Goal: Task Accomplishment & Management: Use online tool/utility

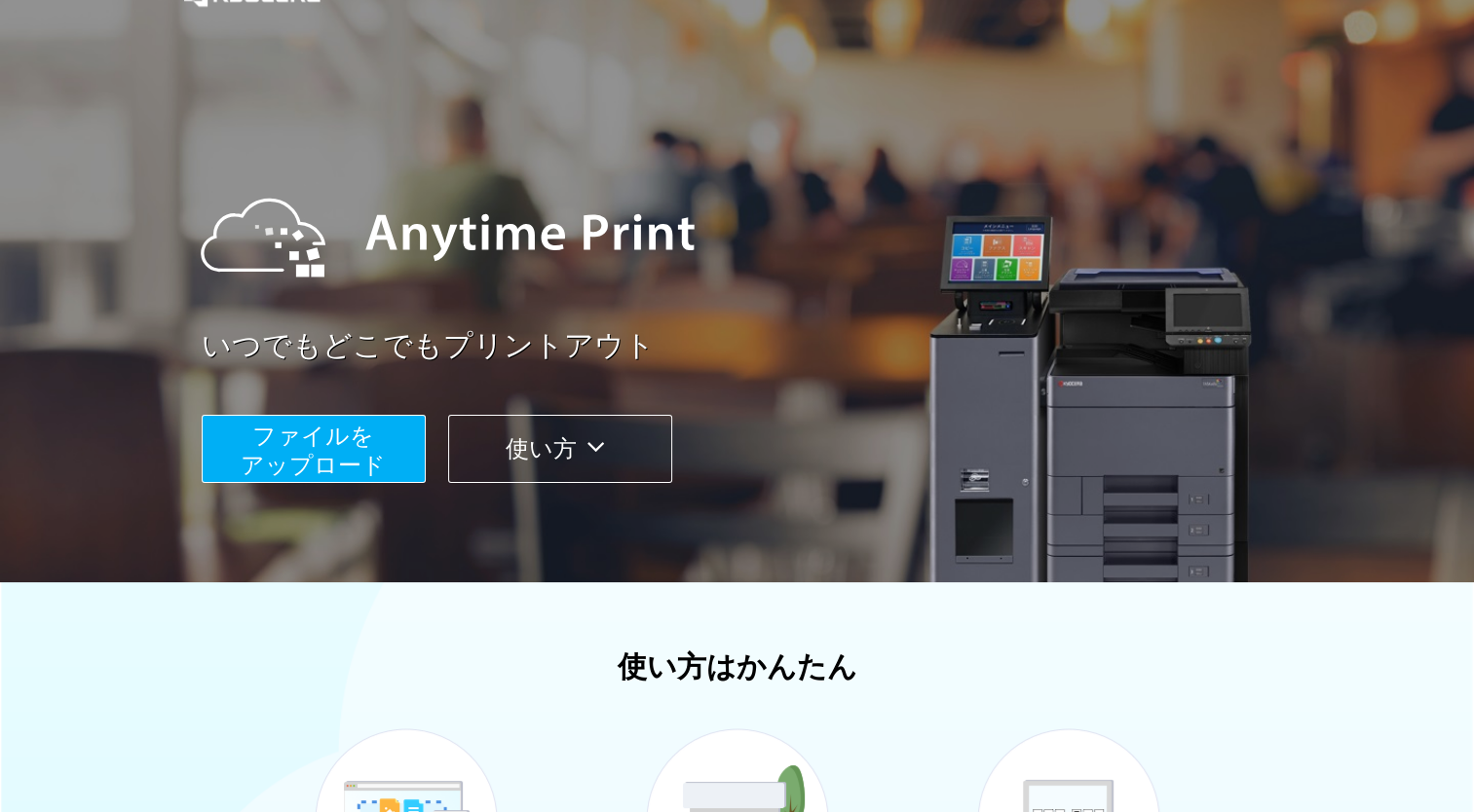
scroll to position [98, 0]
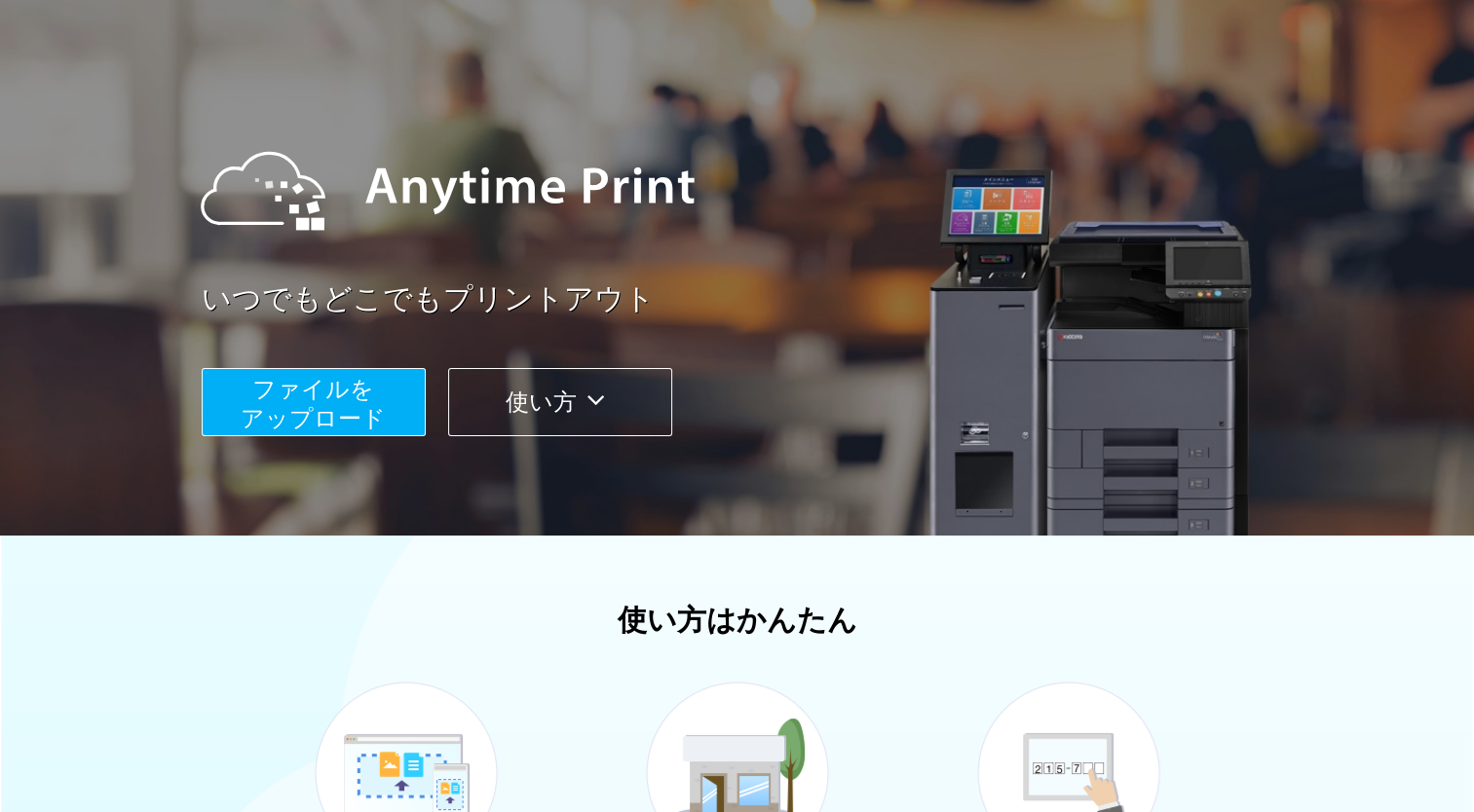
click at [329, 409] on span "ファイルを ​​アップロード" at bounding box center [313, 404] width 146 height 56
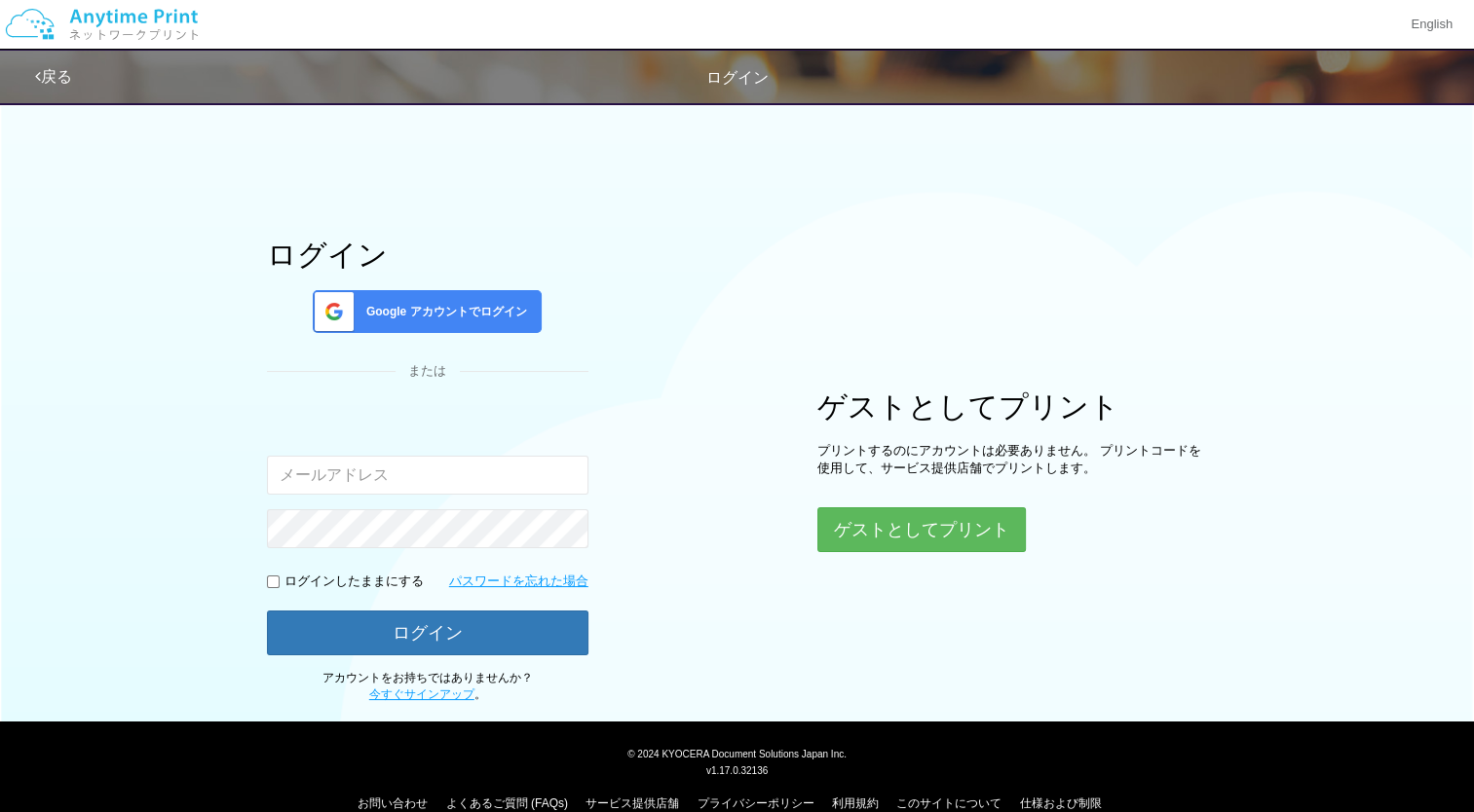
click at [403, 473] on input "email" at bounding box center [427, 475] width 322 height 39
click at [678, 349] on div "ログイン Google アカウントでログイン または 入力されたメールアドレスまたはパスワードが正しくありません。 ログインしたままにする パスワードを忘れた…" at bounding box center [737, 398] width 1169 height 612
click at [849, 526] on button "ゲストとしてプリント" at bounding box center [920, 530] width 206 height 43
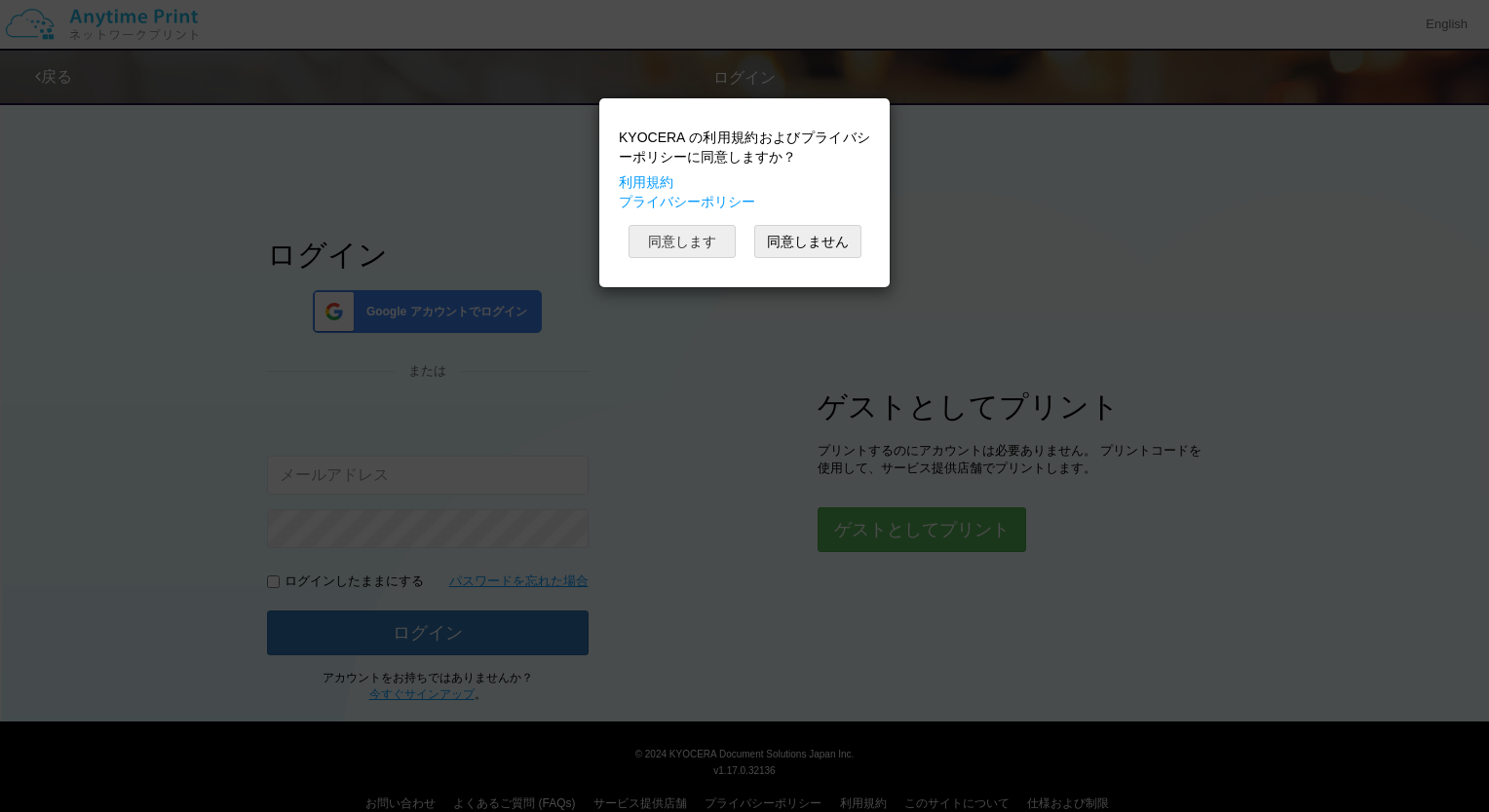
click at [714, 253] on button "同意します" at bounding box center [682, 241] width 108 height 33
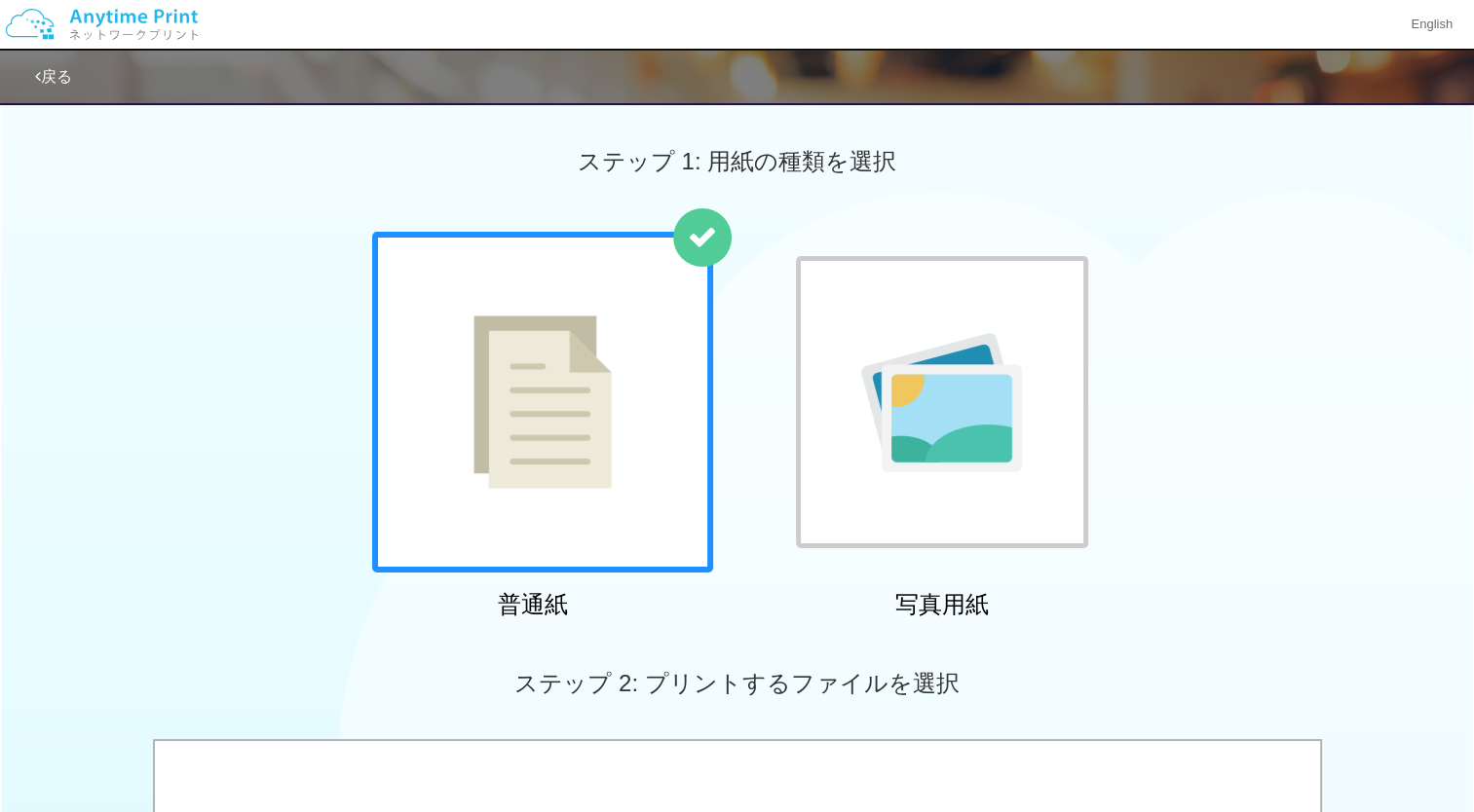
click at [600, 359] on img at bounding box center [542, 402] width 139 height 173
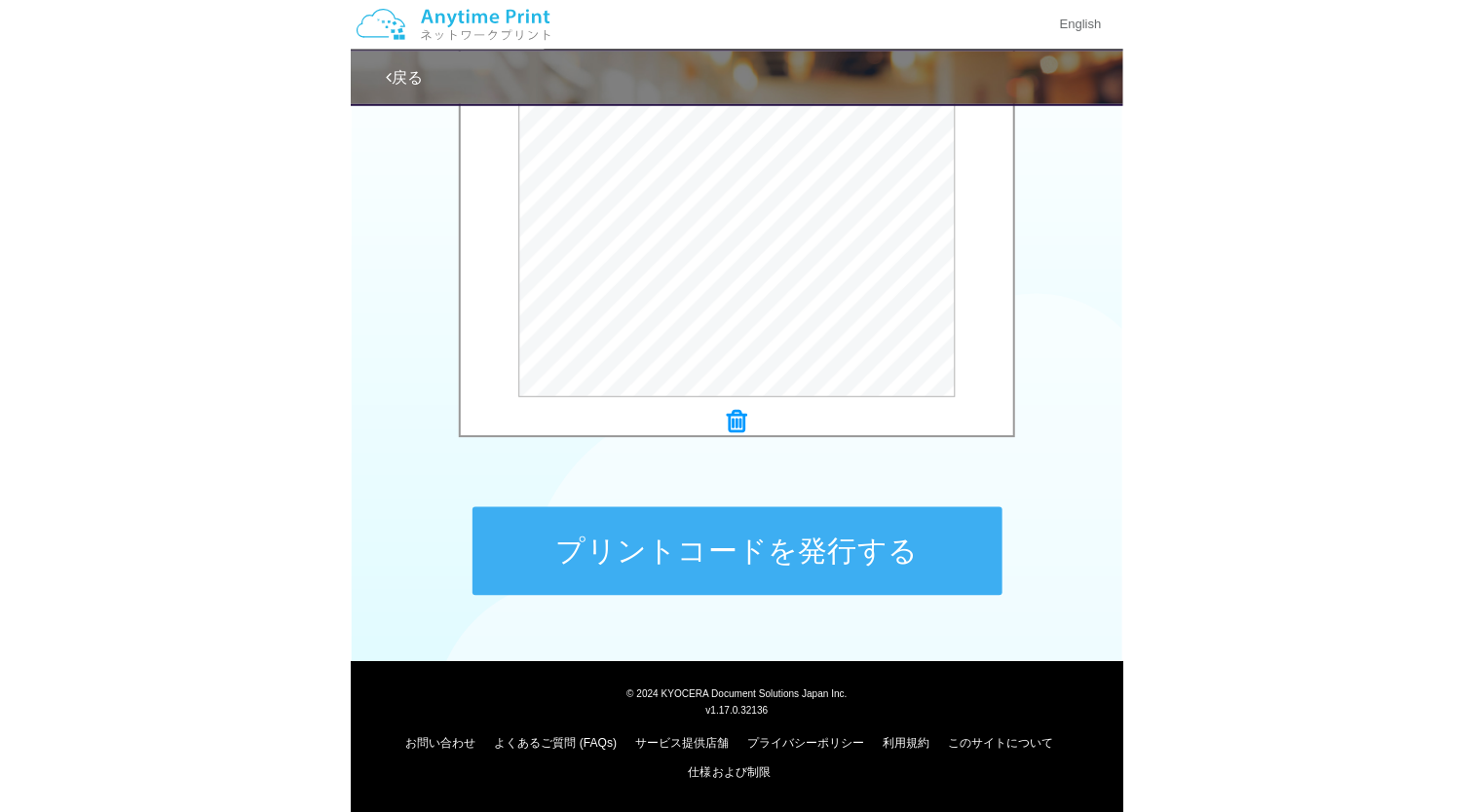
scroll to position [668, 0]
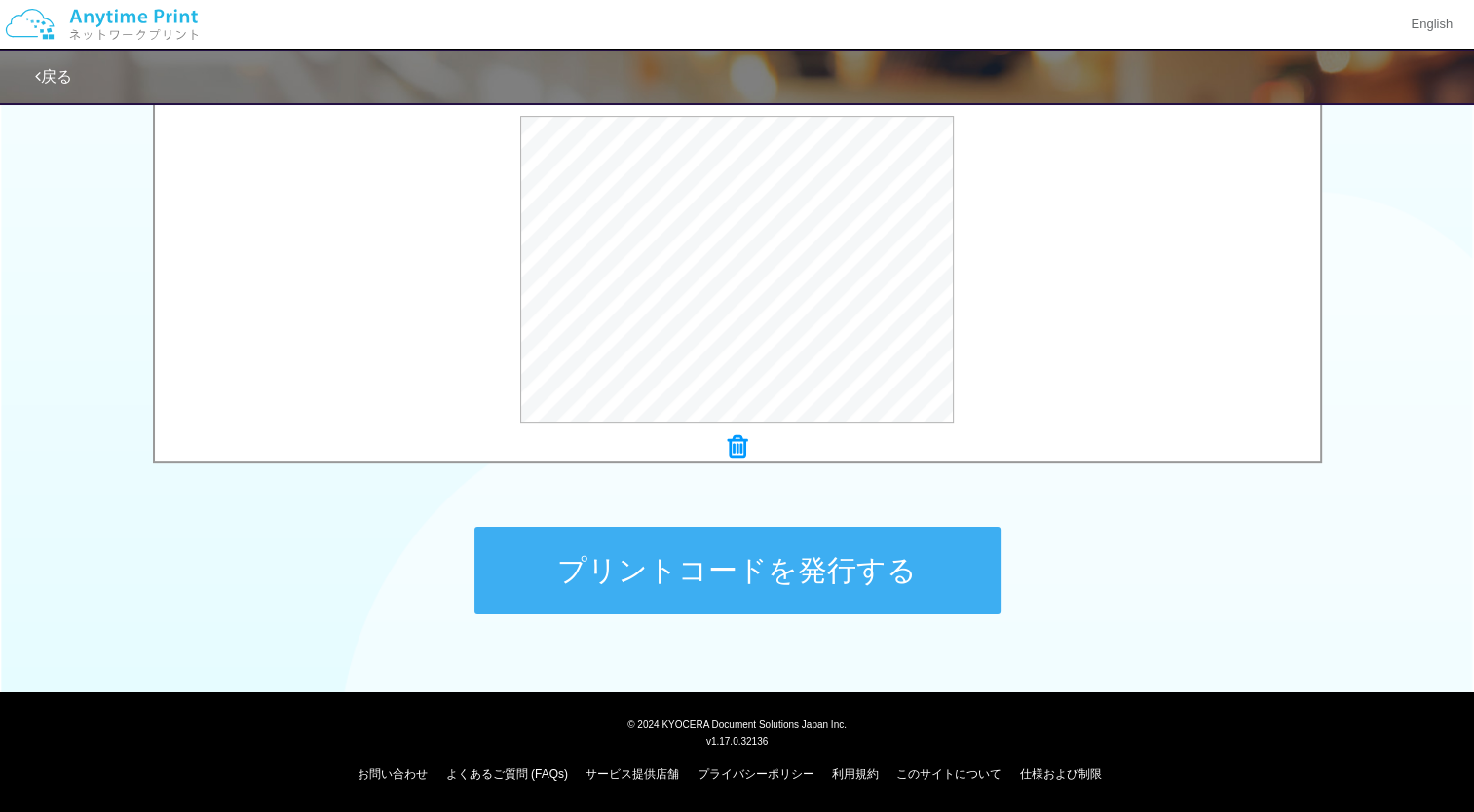
click at [706, 563] on button "プリントコードを発行する" at bounding box center [737, 571] width 526 height 88
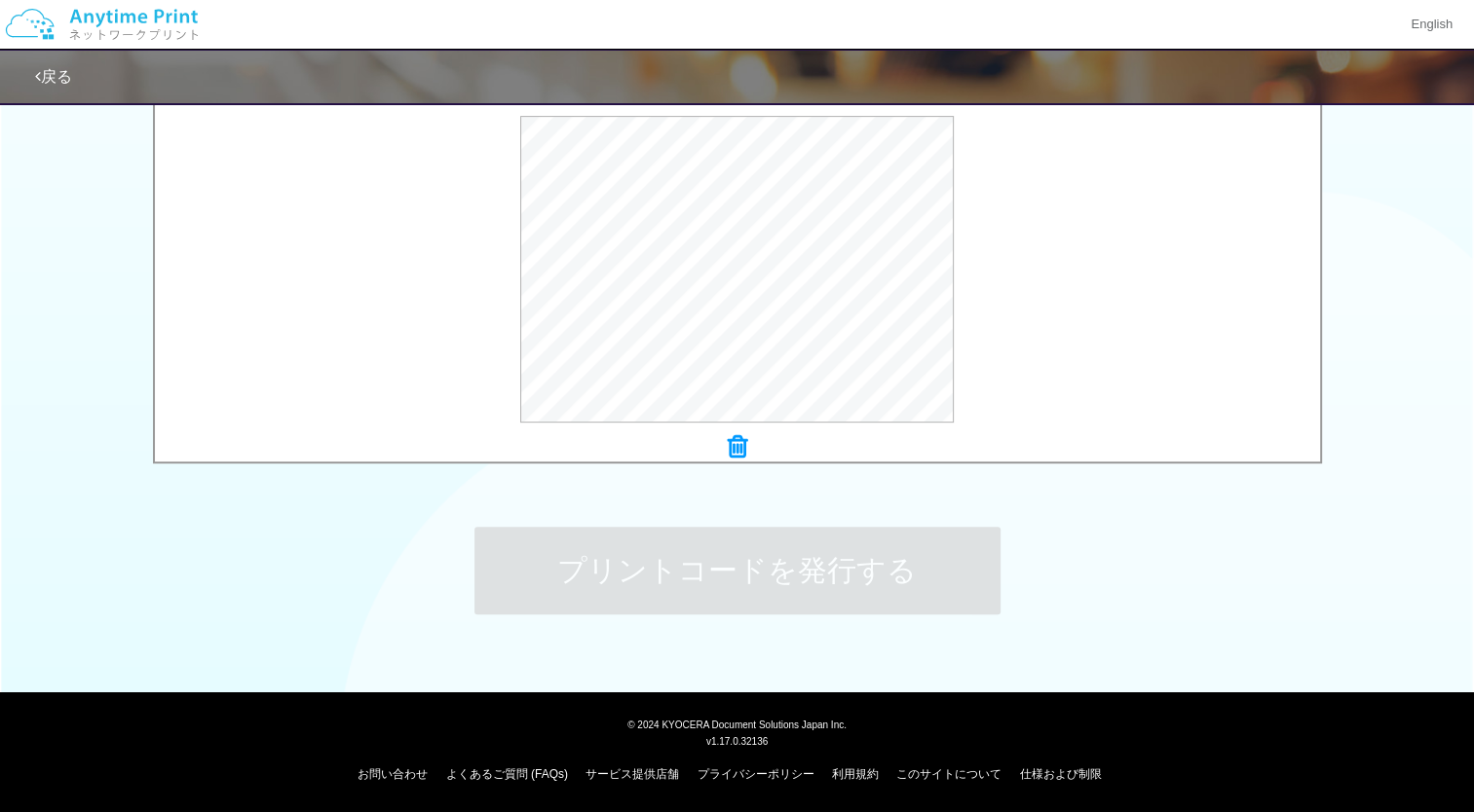
scroll to position [0, 0]
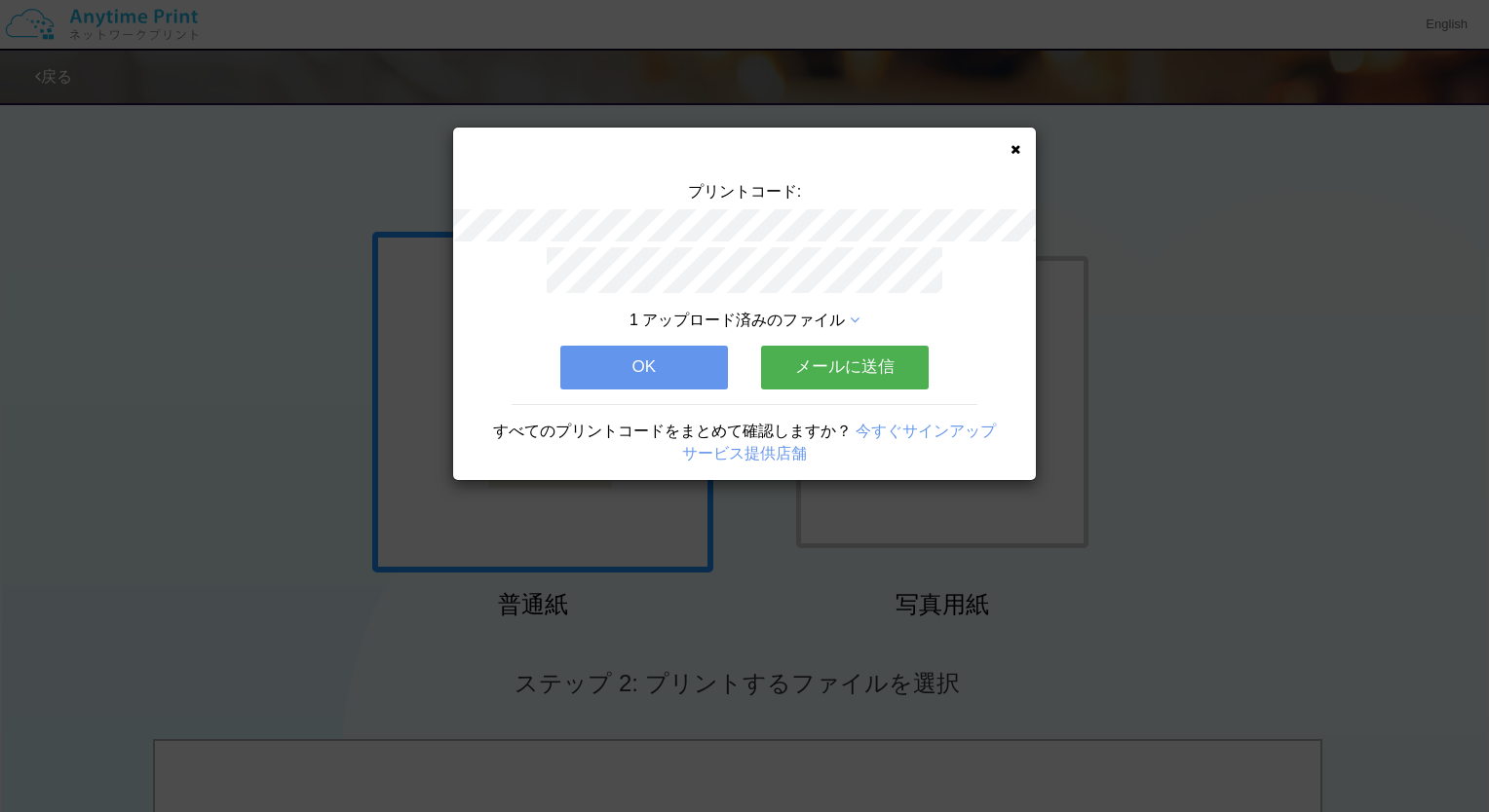
click at [691, 358] on button "OK" at bounding box center [643, 367] width 167 height 43
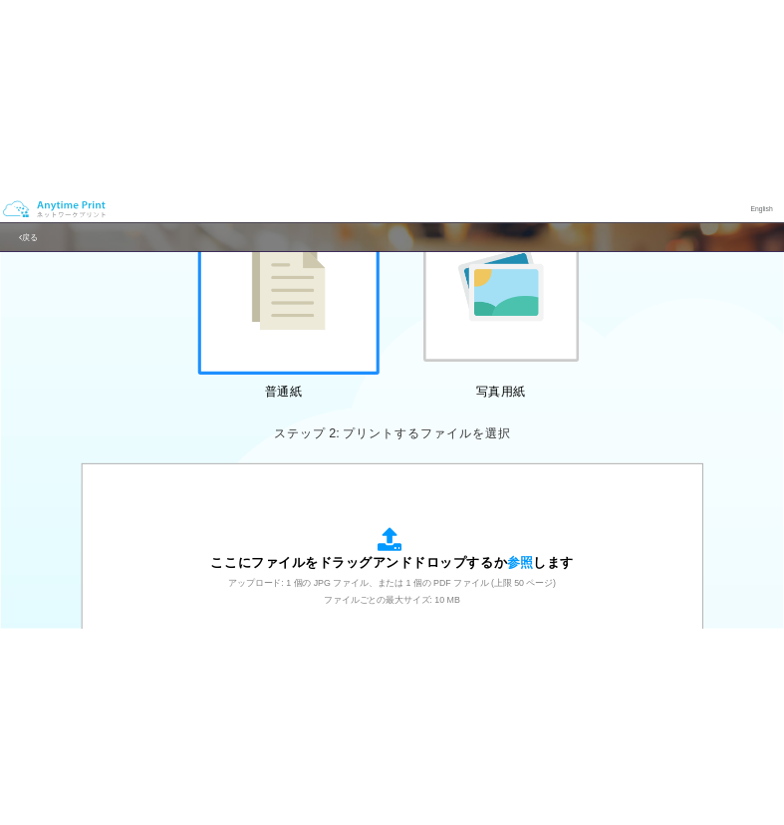
scroll to position [498, 0]
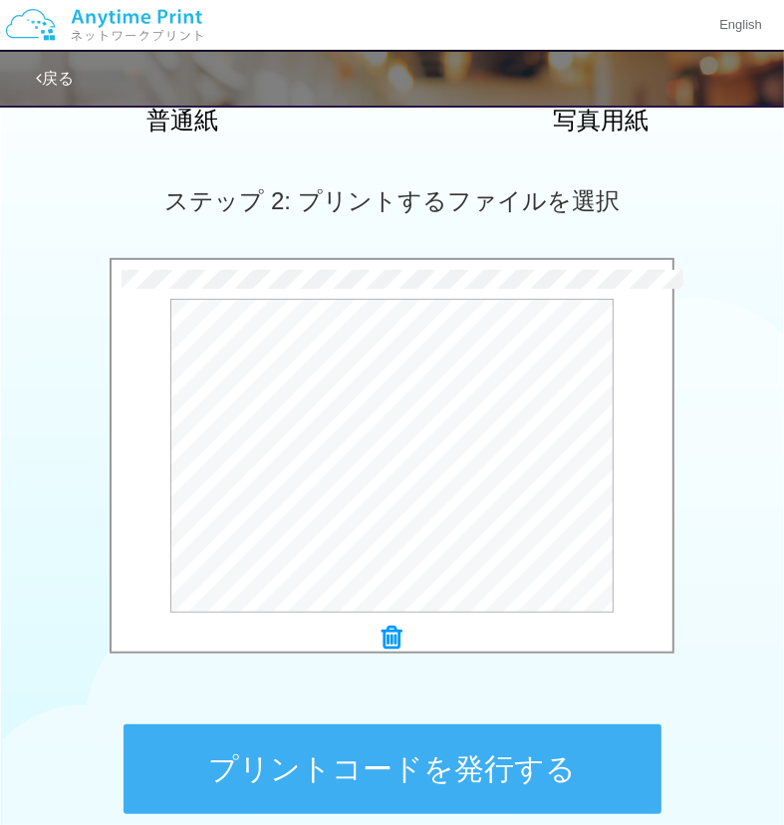
click at [394, 641] on icon at bounding box center [393, 638] width 20 height 26
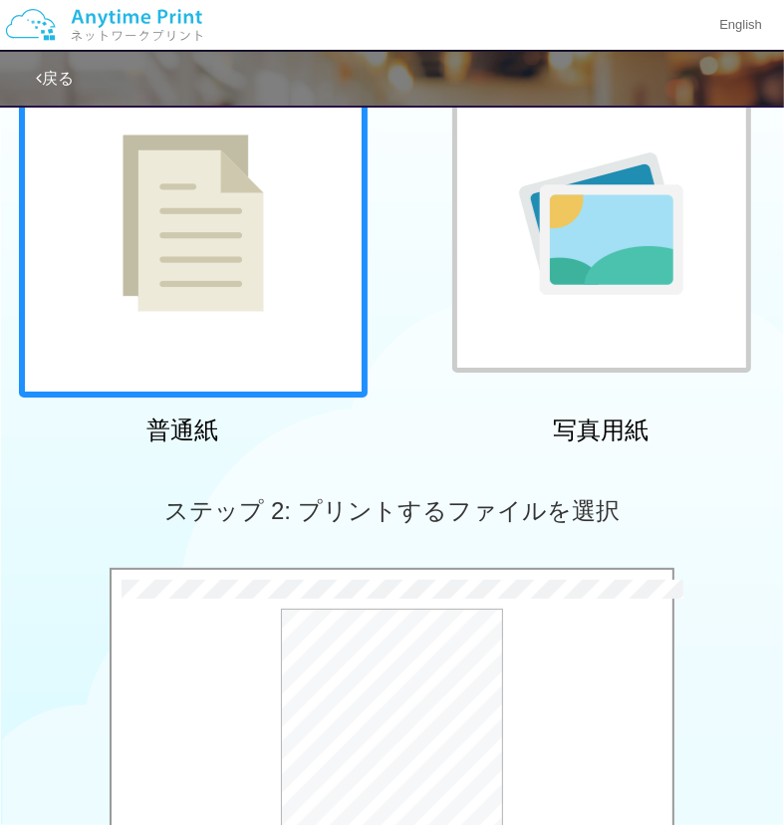
scroll to position [0, 0]
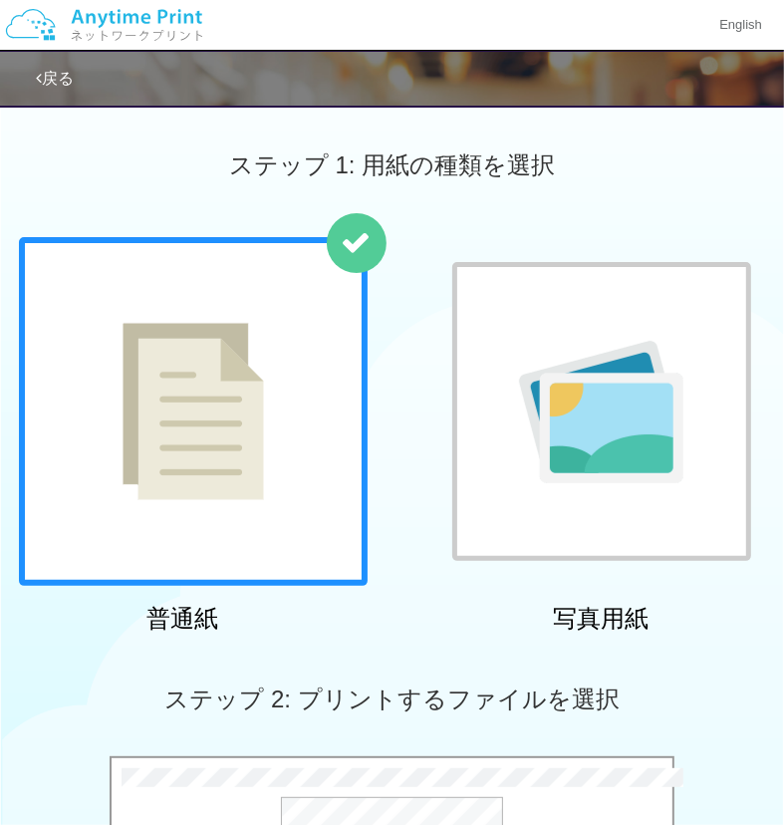
click at [300, 402] on div at bounding box center [193, 411] width 349 height 349
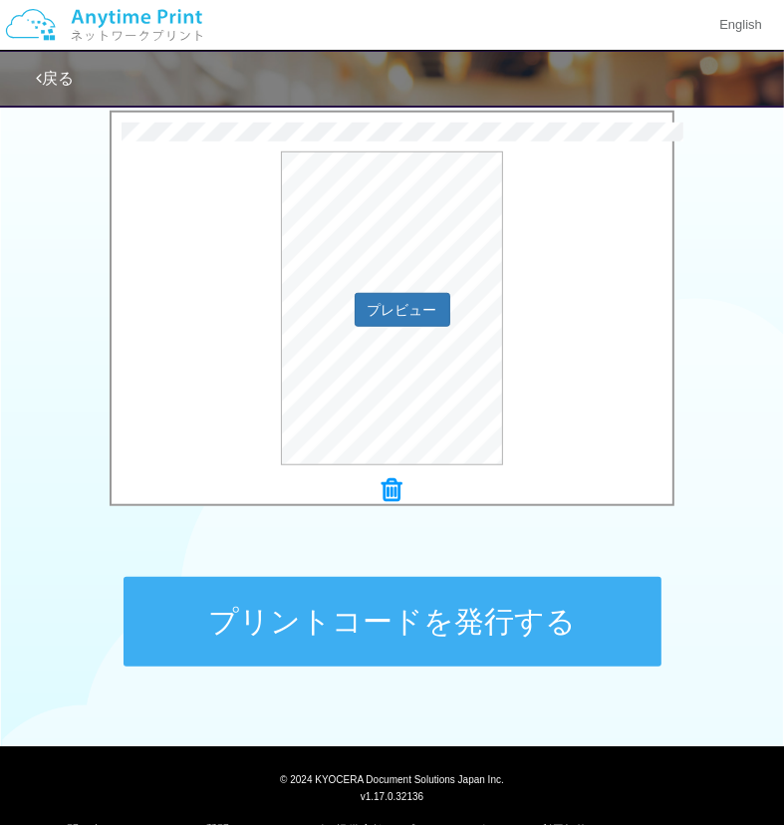
scroll to position [721, 0]
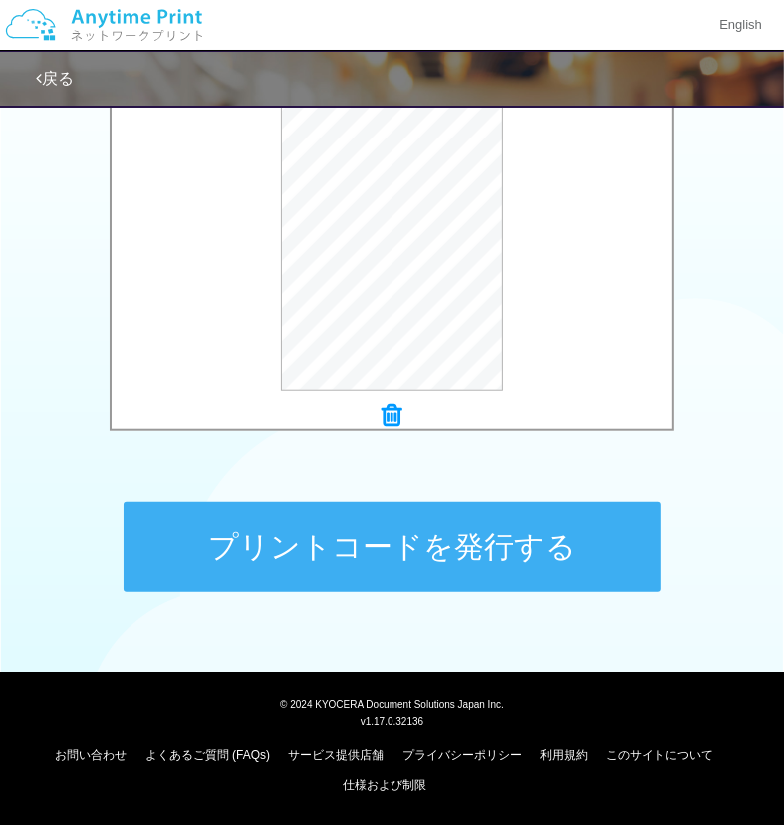
click at [427, 533] on button "プリントコードを発行する" at bounding box center [393, 547] width 538 height 90
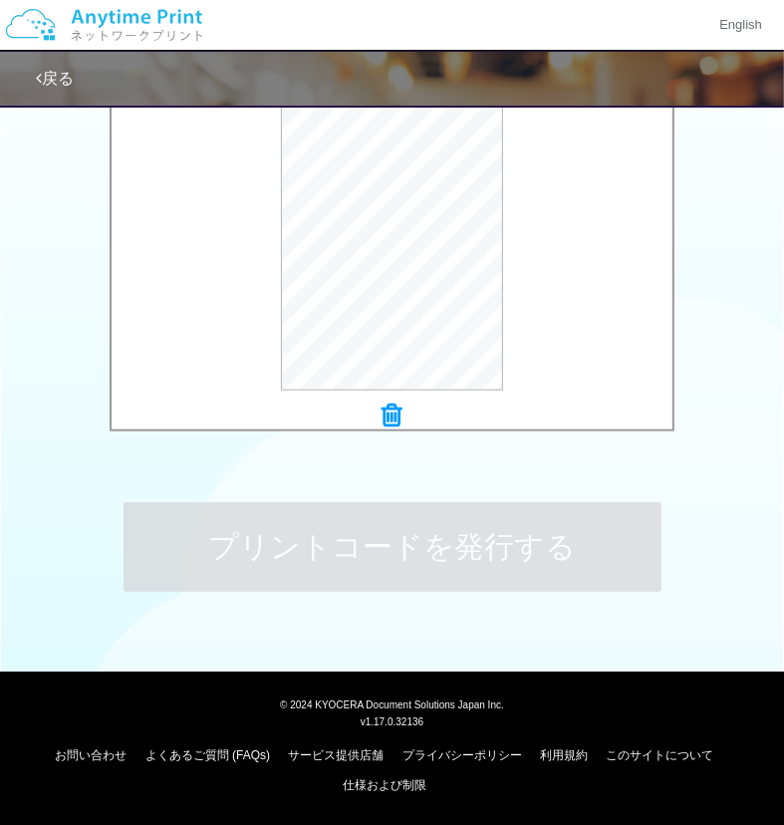
scroll to position [0, 0]
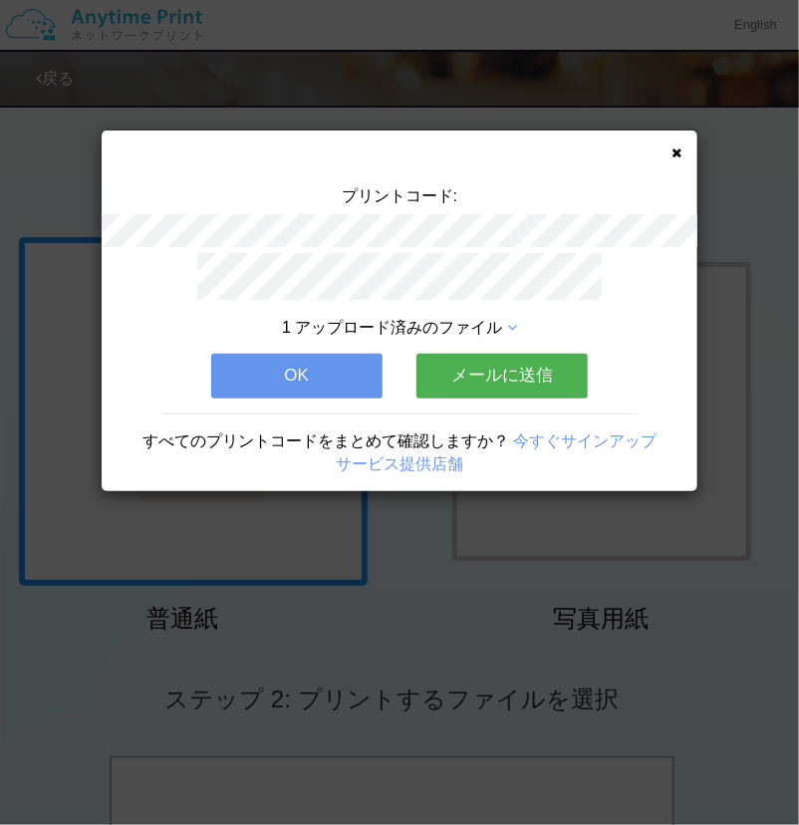
click at [291, 367] on button "OK" at bounding box center [296, 376] width 171 height 44
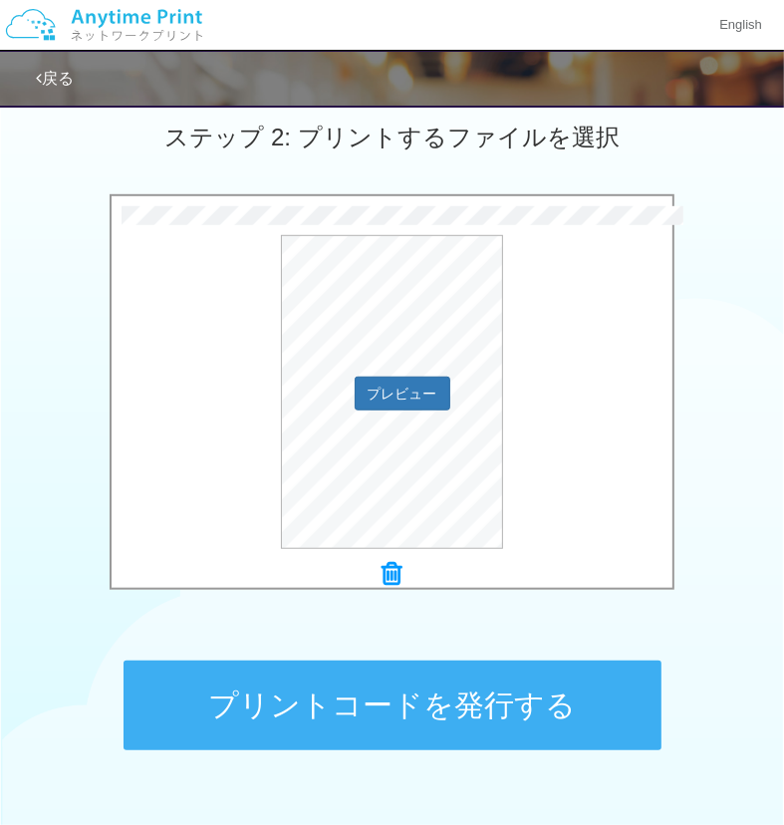
scroll to position [721, 0]
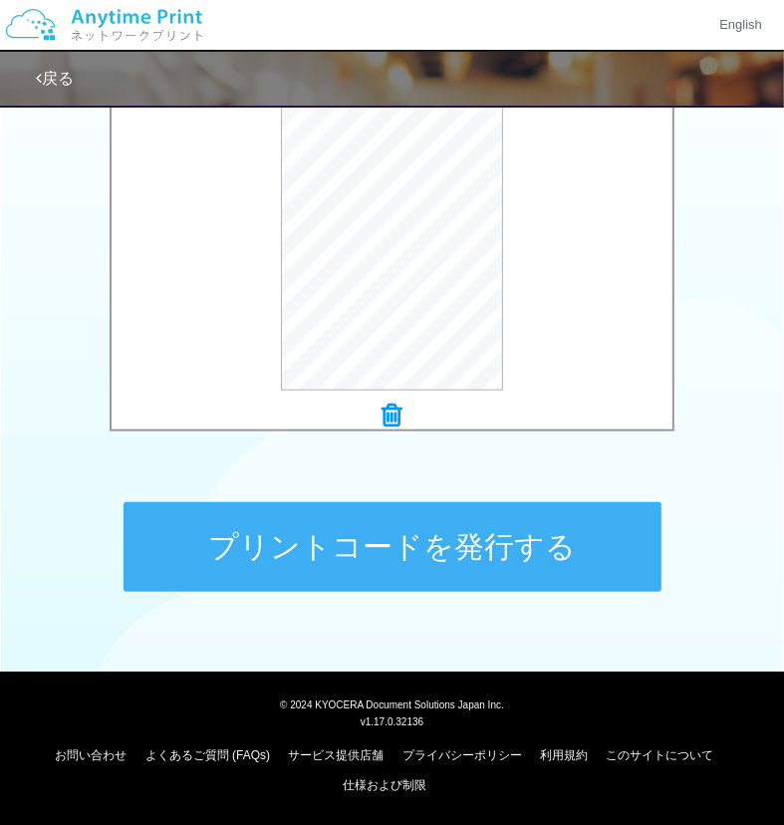
click at [500, 556] on button "プリントコードを発行する" at bounding box center [393, 547] width 538 height 90
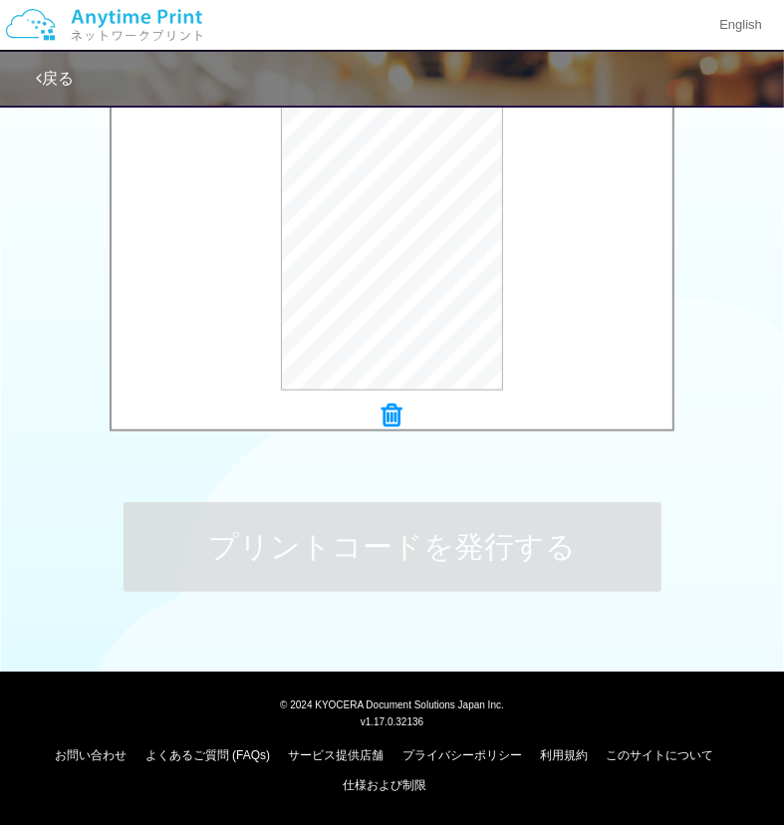
scroll to position [0, 0]
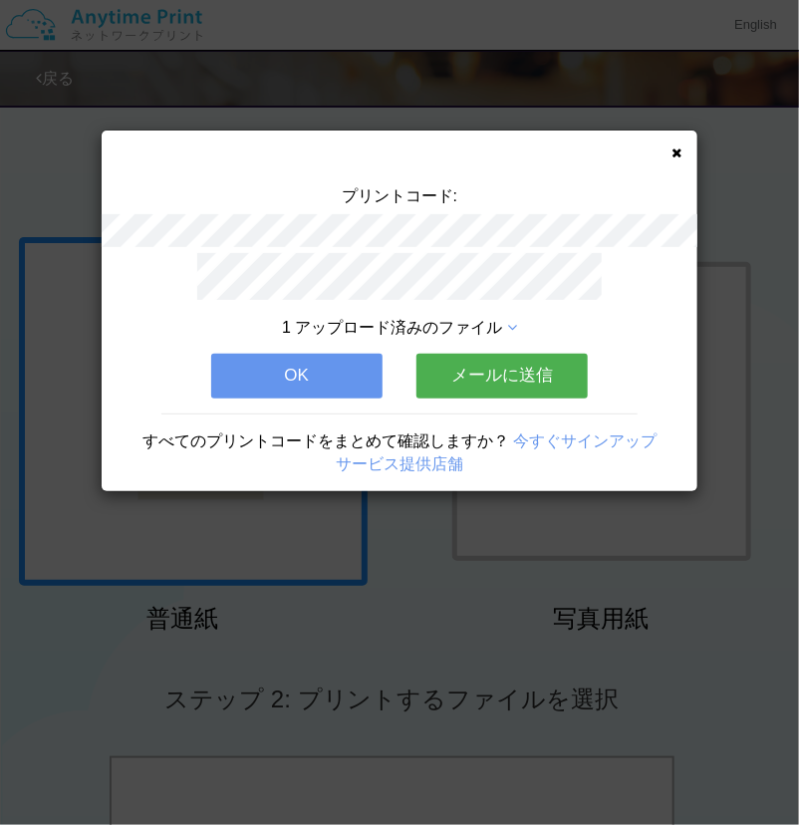
click at [302, 364] on button "OK" at bounding box center [296, 376] width 171 height 44
